Goal: Answer question/provide support

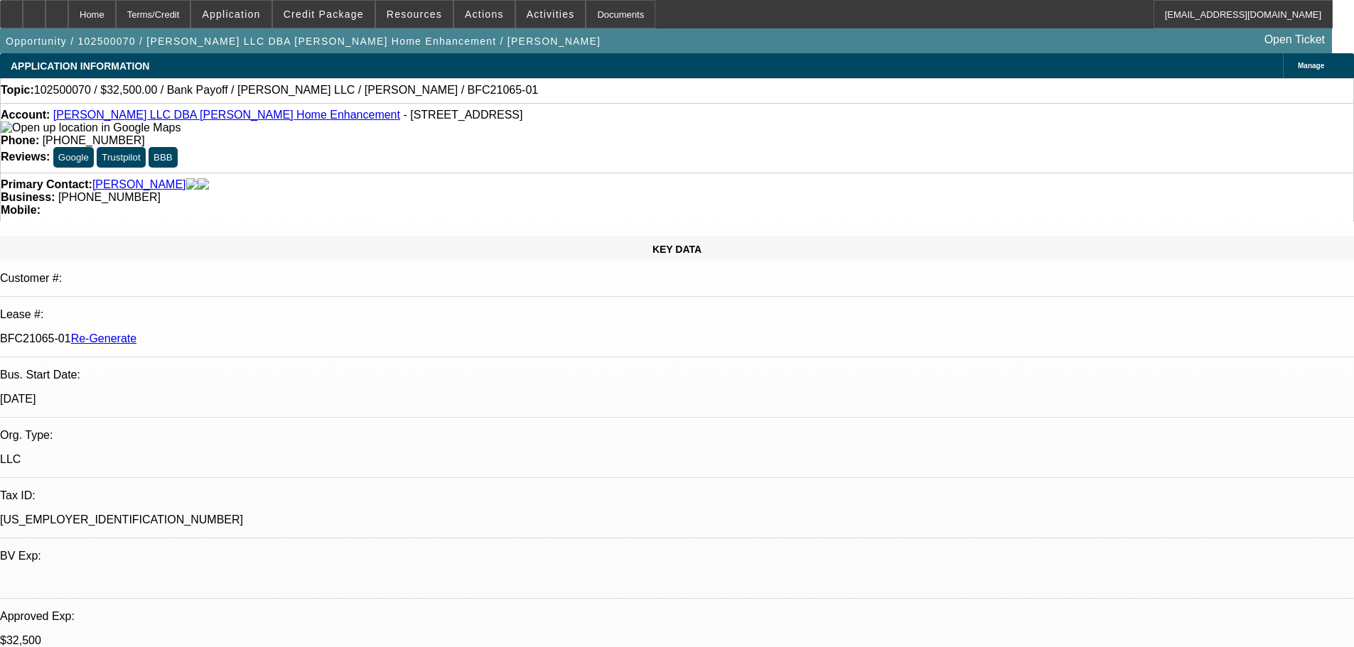
select select "3"
select select "0"
select select "3"
select select "0"
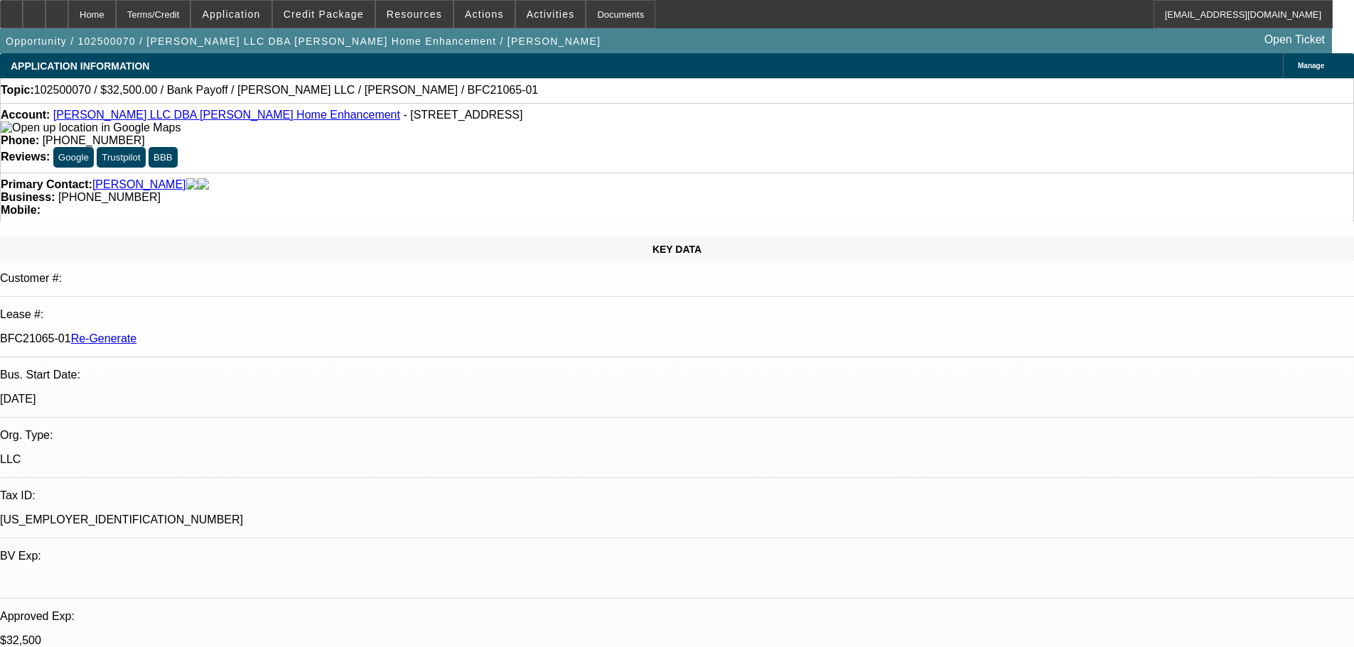
select select "6"
click at [527, 16] on span "Activities" at bounding box center [551, 14] width 48 height 11
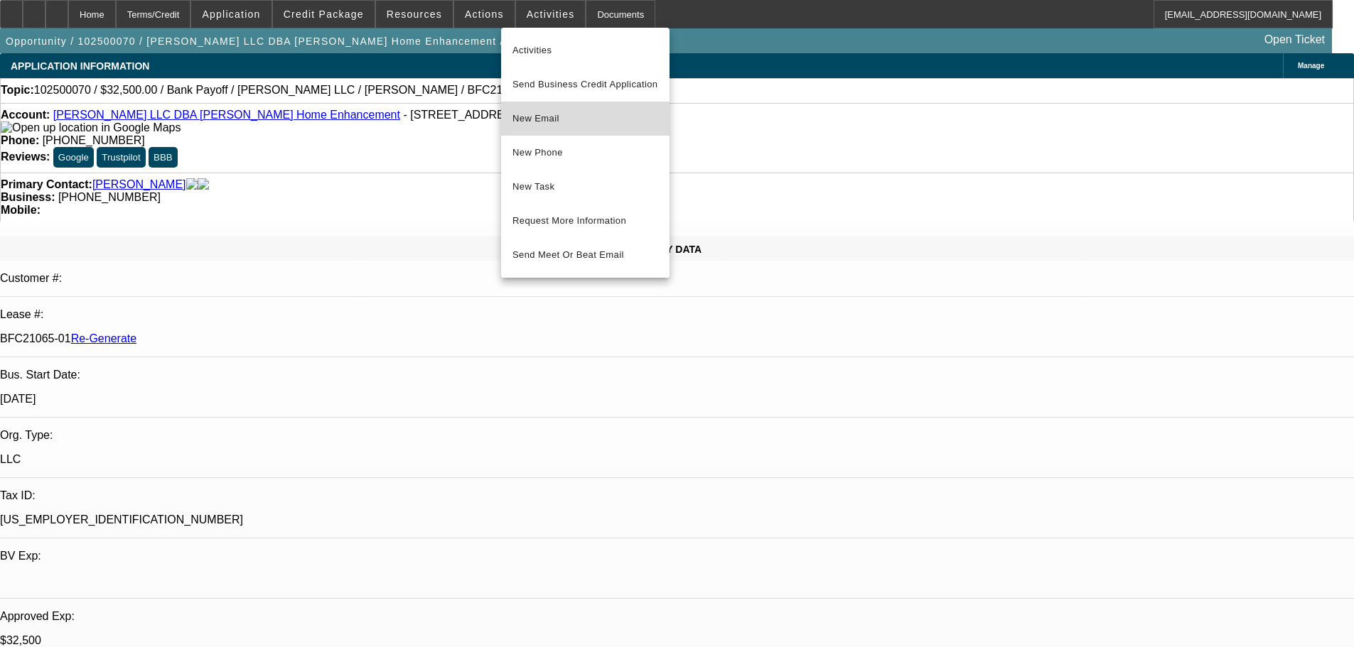
click at [552, 118] on span "New Email" at bounding box center [585, 118] width 146 height 17
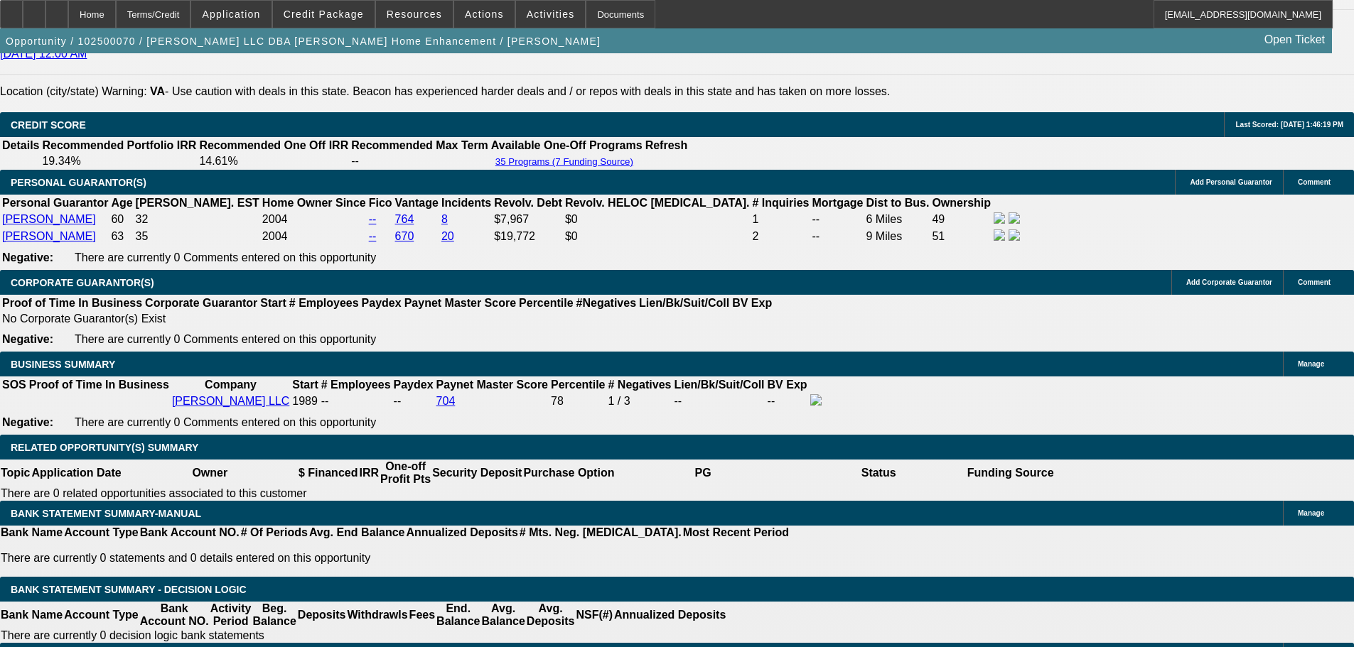
scroll to position [2107, 0]
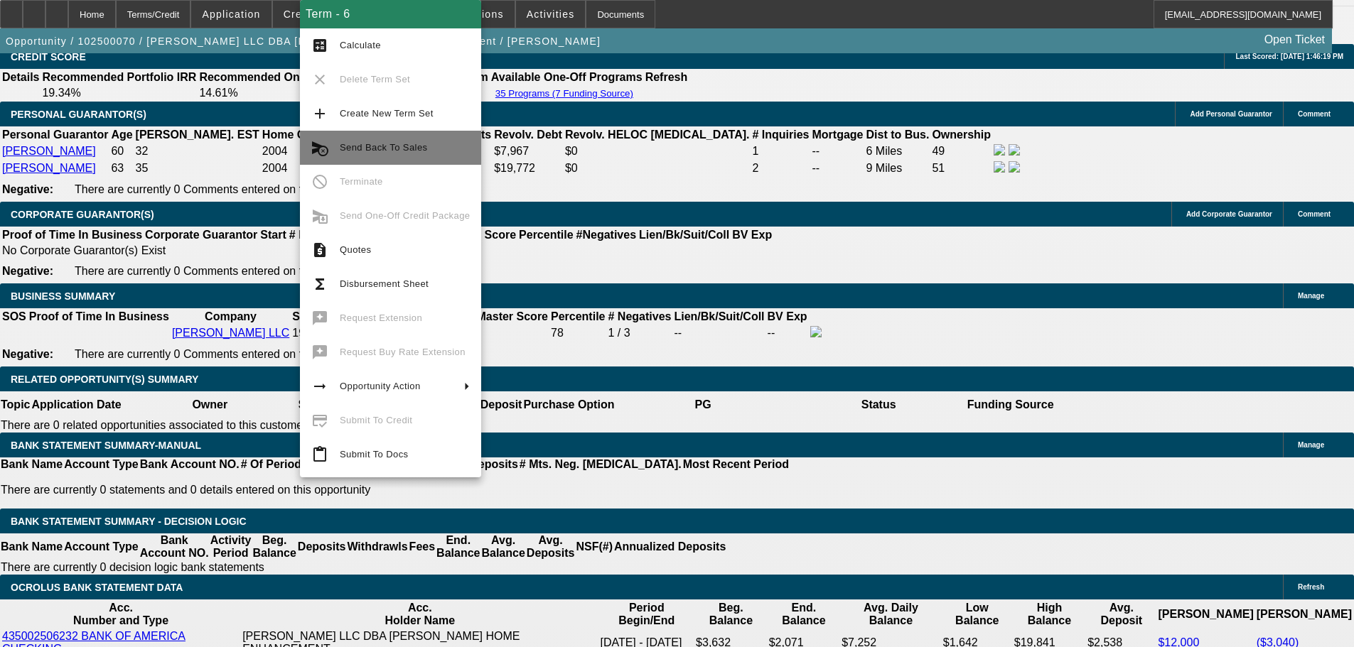
click at [349, 147] on span "Send Back To Sales" at bounding box center [383, 147] width 87 height 11
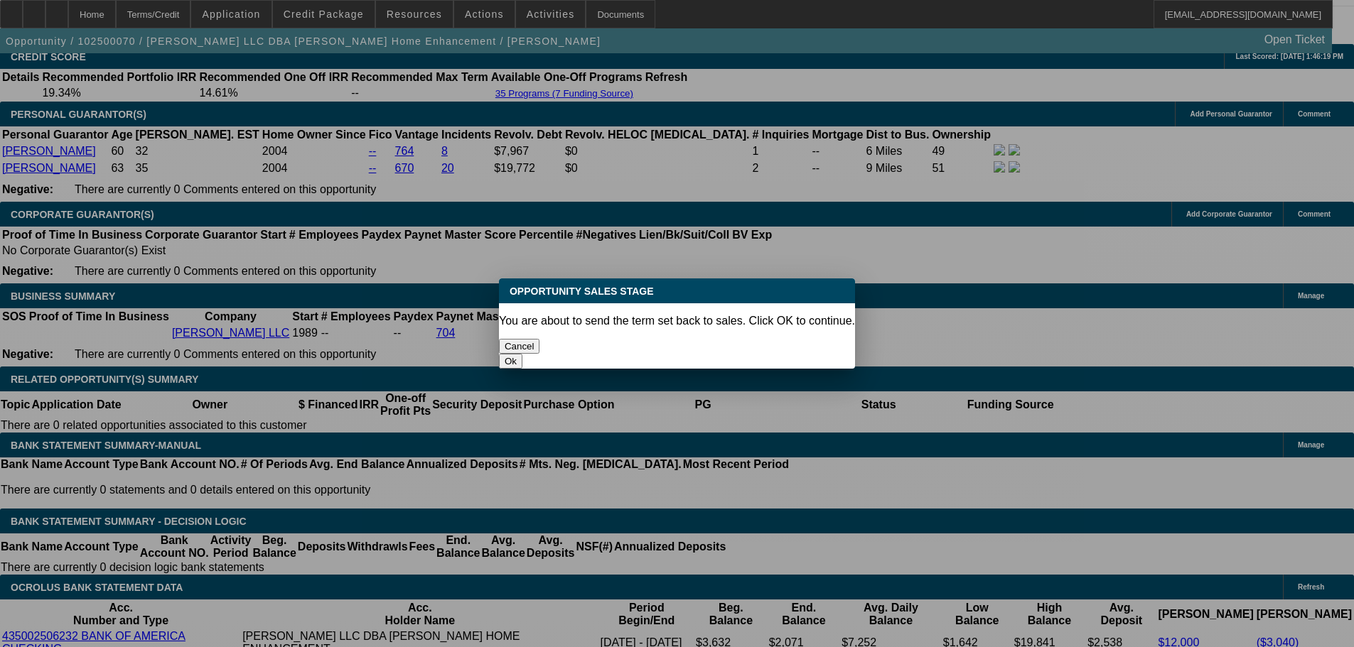
scroll to position [0, 0]
click at [522, 354] on button "Ok" at bounding box center [510, 361] width 23 height 15
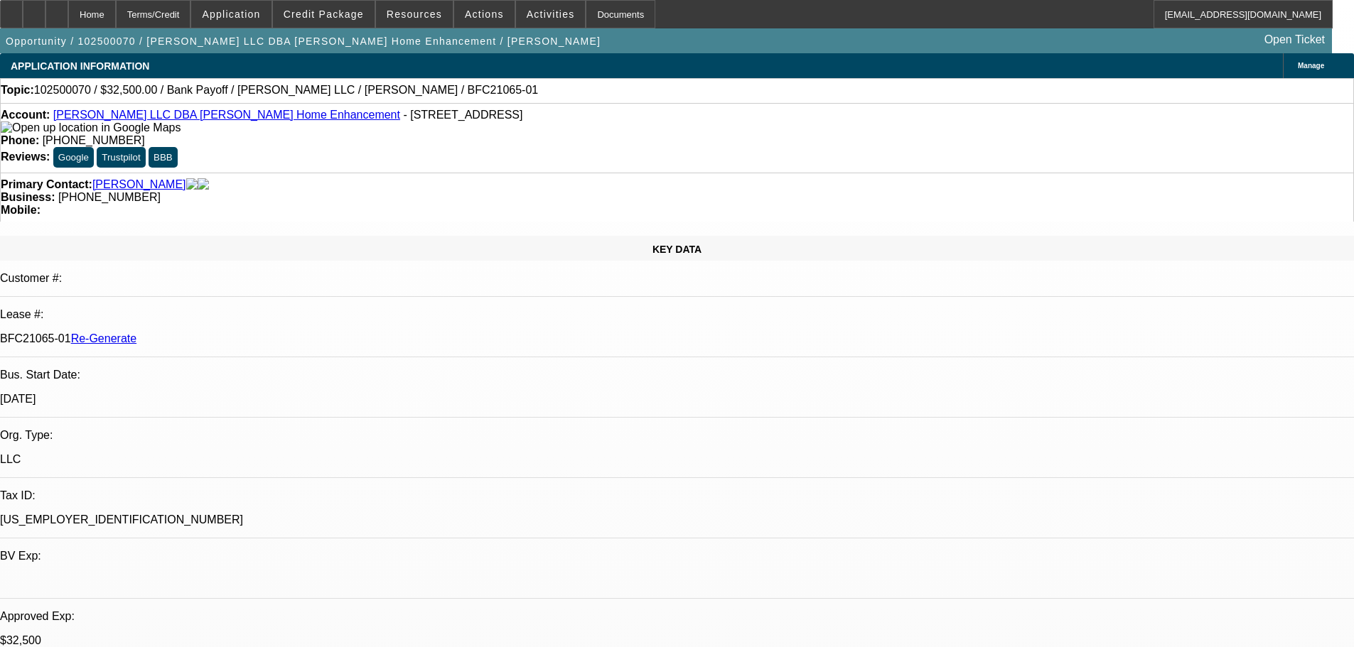
type textarea "Sending back to sales, per Syndications. Equipment is 2020 not 2023."
